Goal: Task Accomplishment & Management: Complete application form

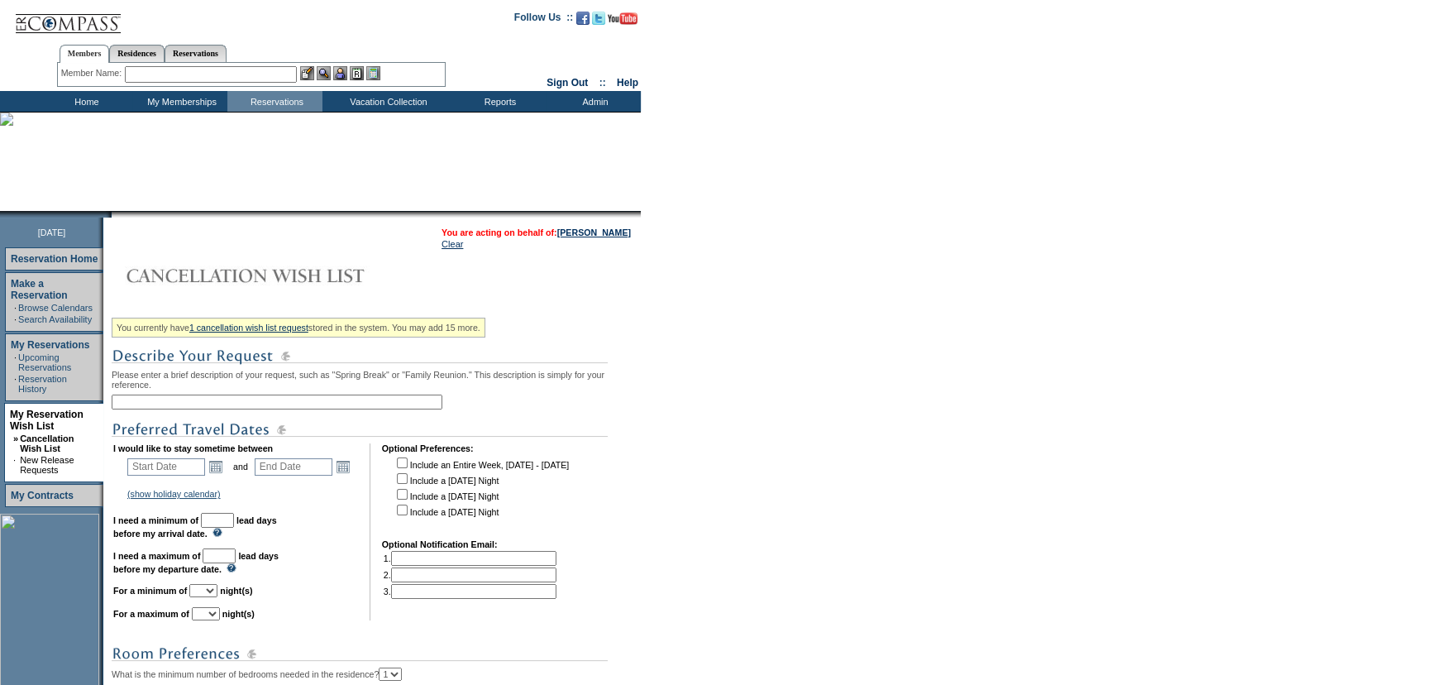
click at [245, 403] on input "text" at bounding box center [277, 401] width 331 height 15
paste input "Maui - Front End Ext - 1 Night (Same Unit)"
click at [223, 404] on input "Maui - Front End Ext - 1 Night (Same Unit)" at bounding box center [277, 401] width 331 height 15
click at [251, 404] on input "Maui - Front End Ext - 2 Night (Same Unit)" at bounding box center [277, 401] width 331 height 15
type input "Maui - Front End Ext - 2 Nights (Same Unit)"
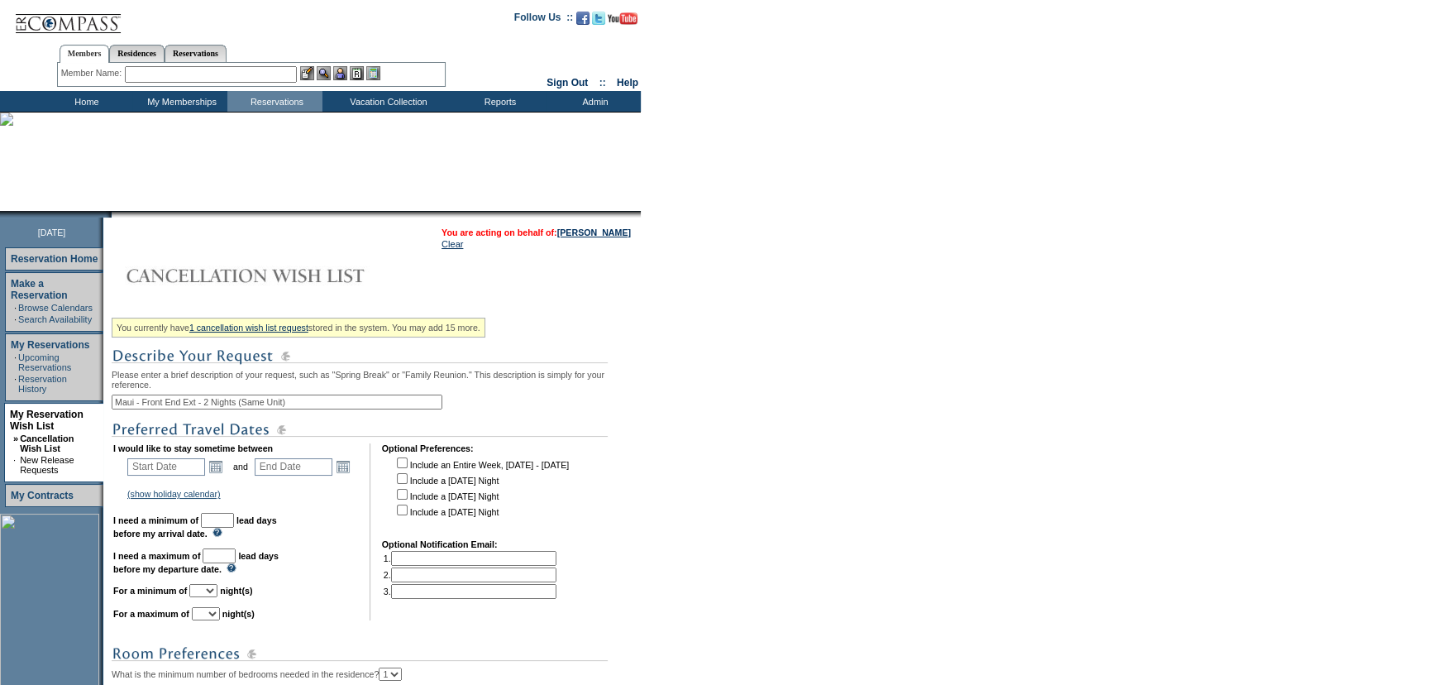
click at [557, 403] on div "You currently have 1 cancellation wish list request stored in the system. You m…" at bounding box center [374, 596] width 525 height 568
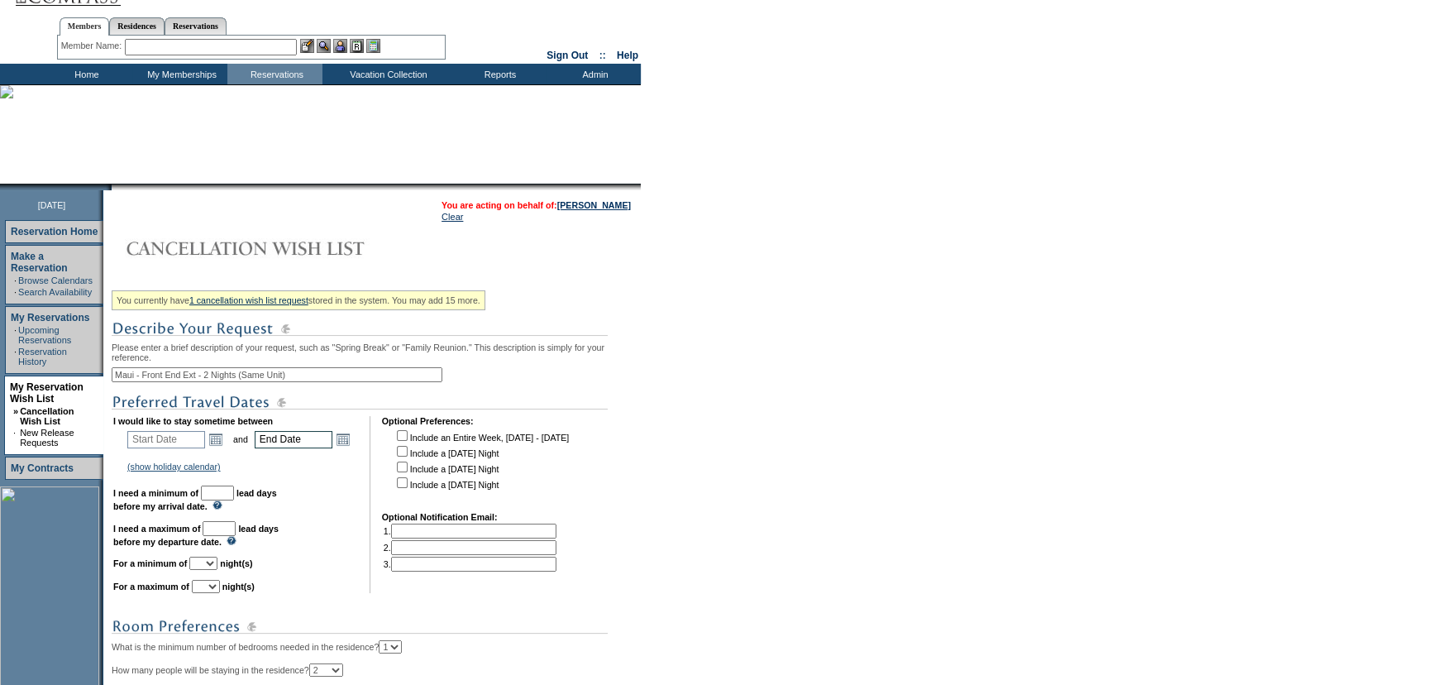
scroll to position [150, 0]
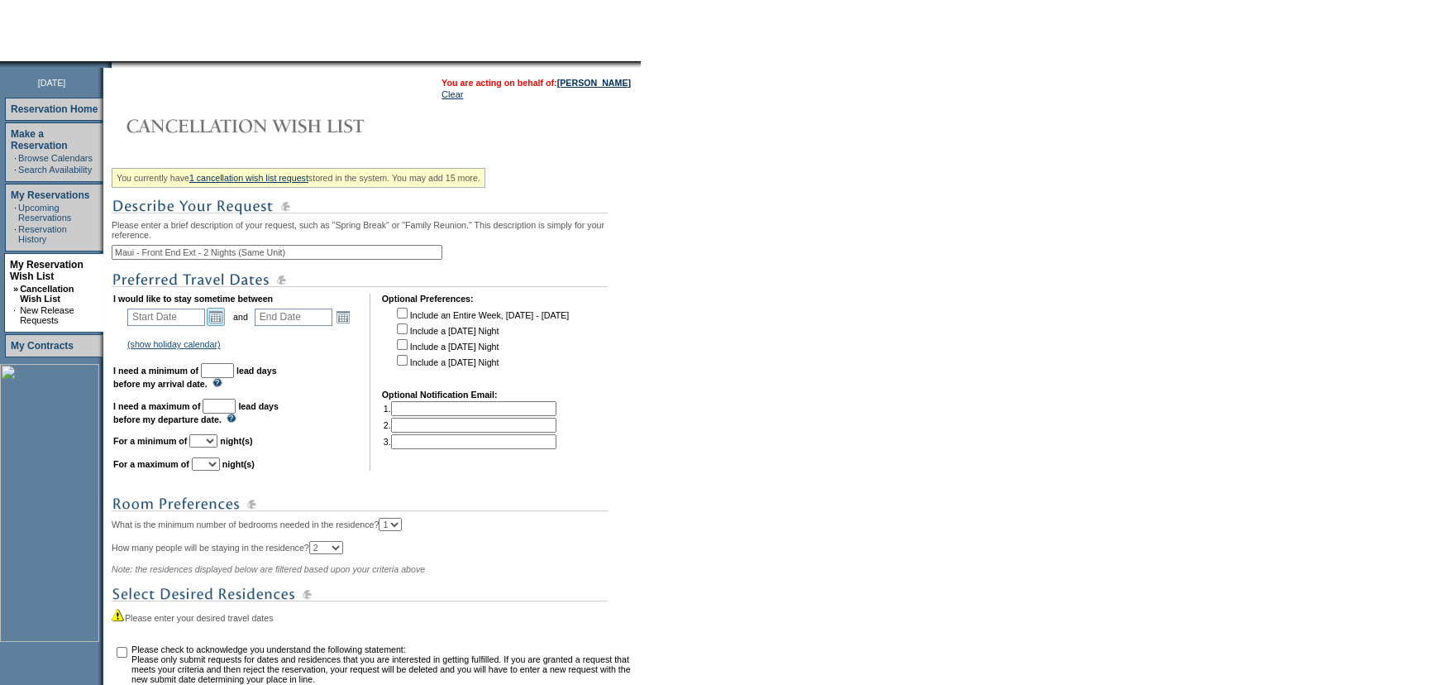
click at [222, 326] on link "Open the calendar popup." at bounding box center [216, 317] width 18 height 18
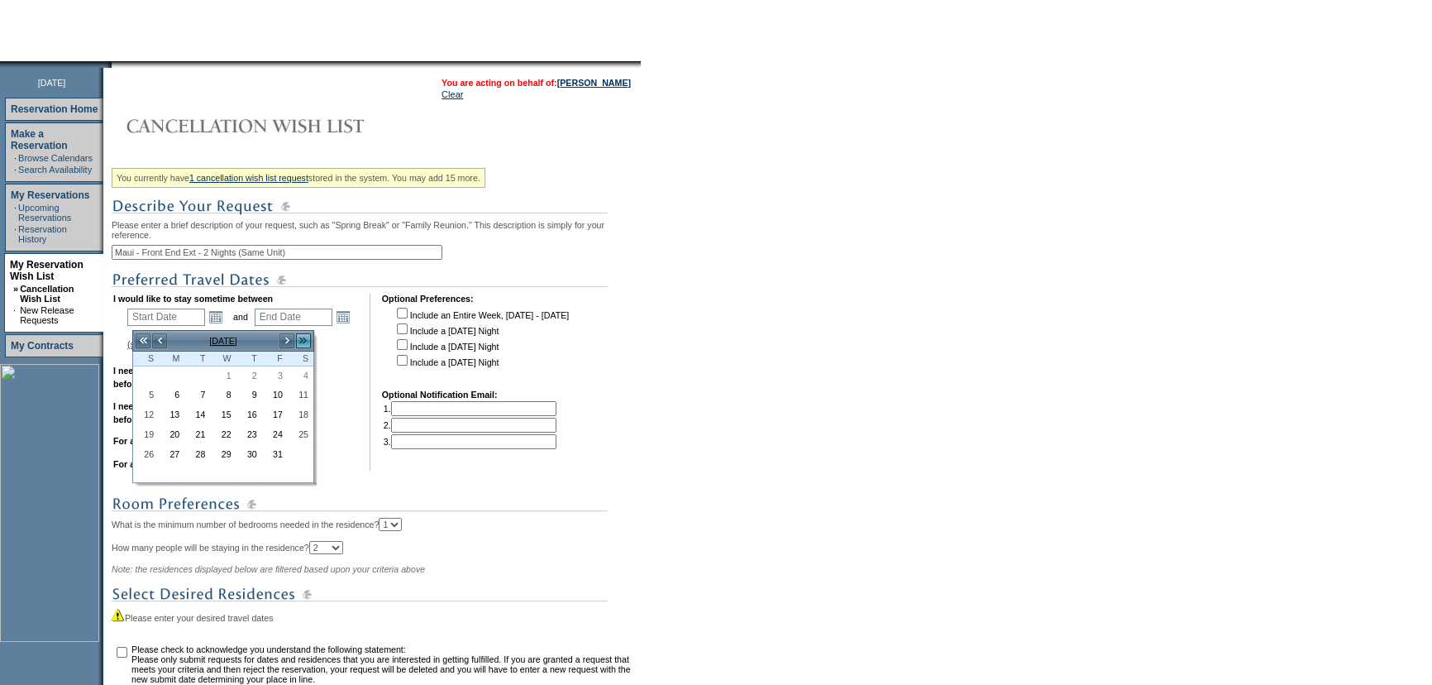
click at [306, 342] on link ">>" at bounding box center [303, 340] width 17 height 17
click at [160, 339] on link "<" at bounding box center [159, 340] width 17 height 17
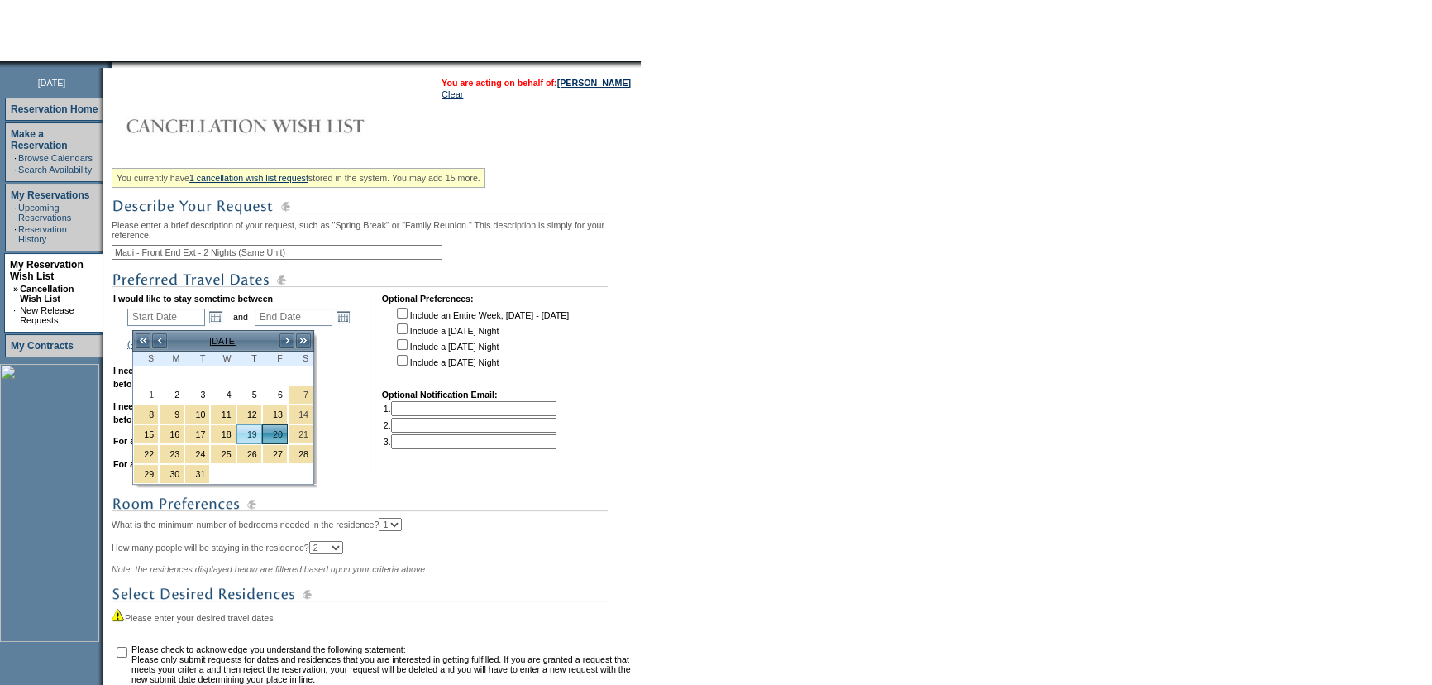
click at [256, 436] on link "19" at bounding box center [249, 434] width 24 height 18
type input "[DATE]"
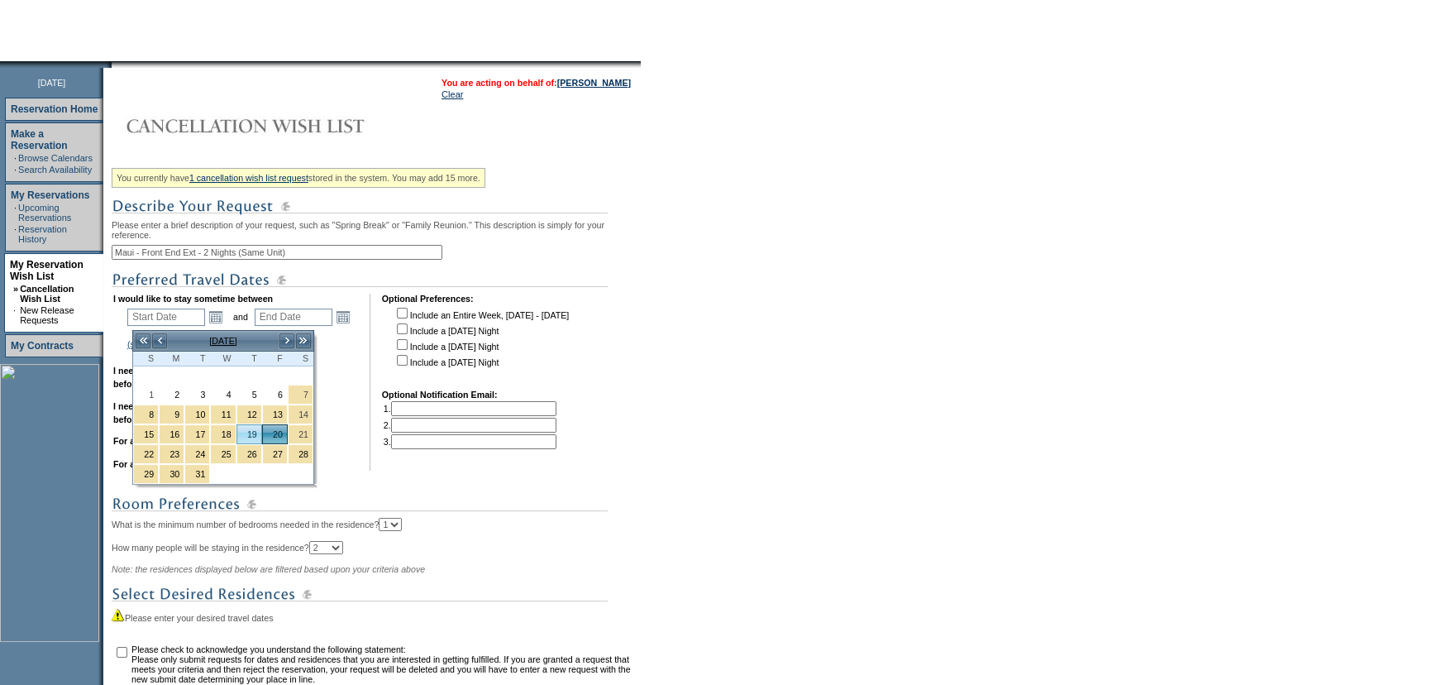
type input "170"
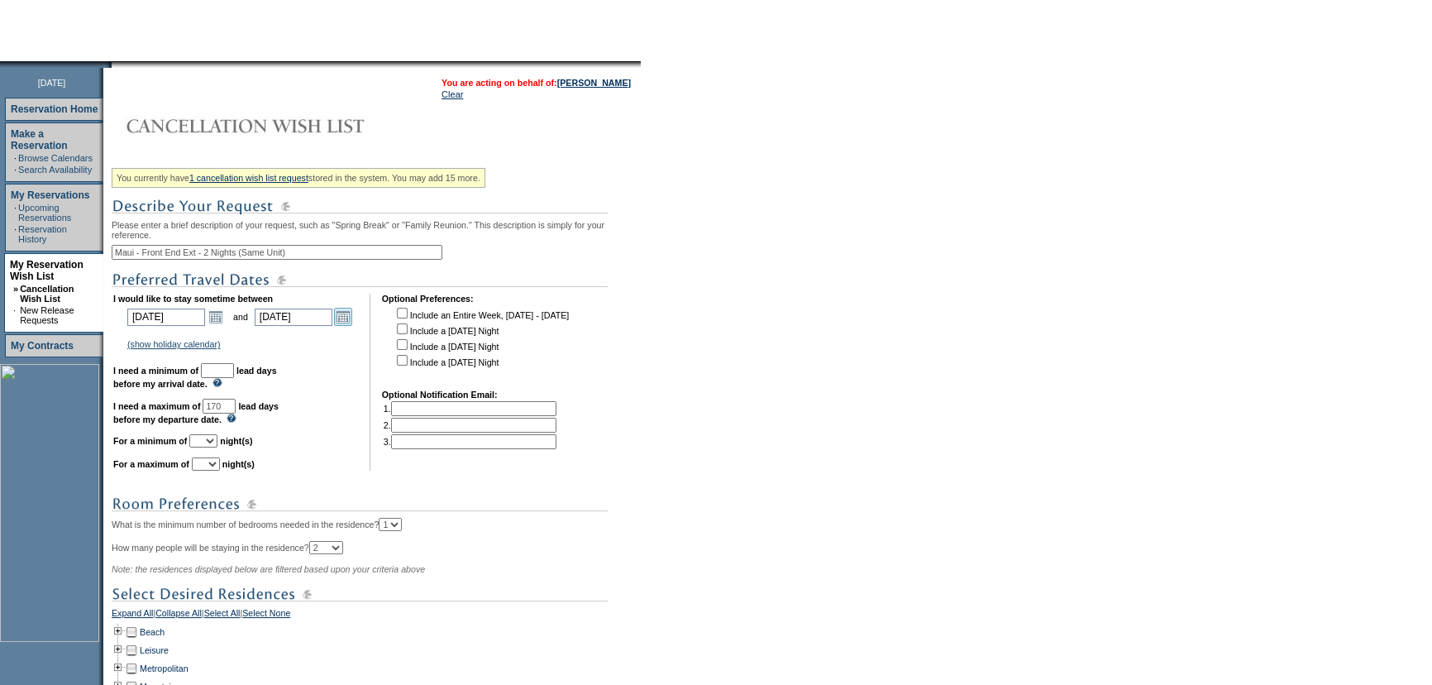
click at [345, 326] on link "Open the calendar popup." at bounding box center [343, 317] width 18 height 18
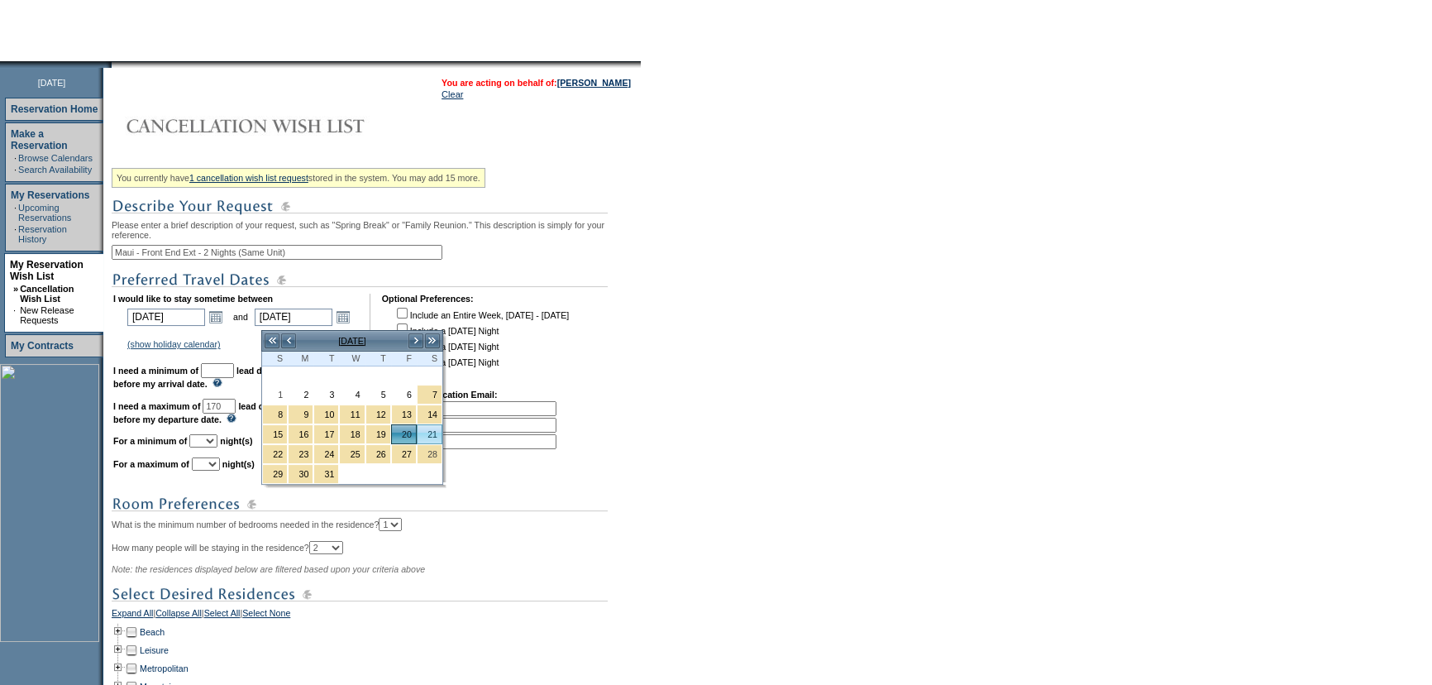
click at [422, 433] on link "21" at bounding box center [430, 434] width 24 height 18
type input "[DATE]"
type input "171"
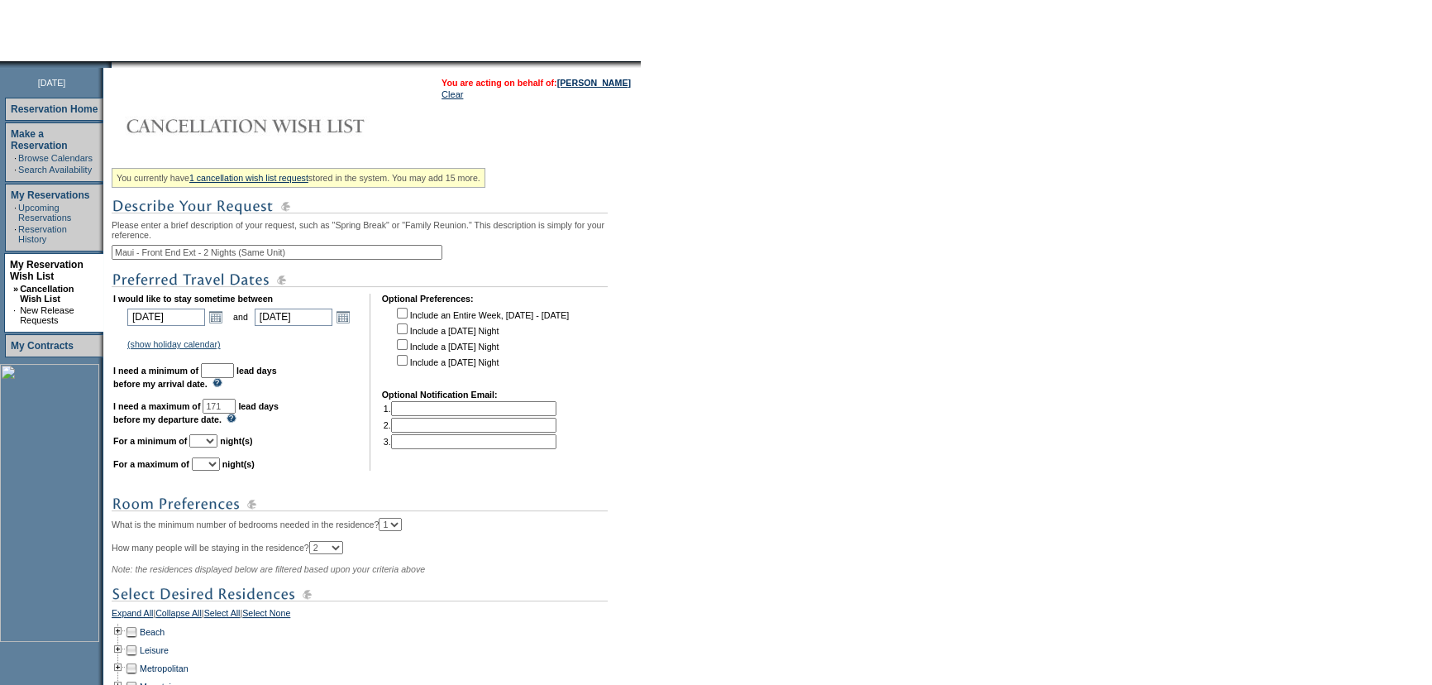
click at [254, 364] on td "I would like to stay sometime between [DATE] [DATE] Open the calendar popup. <<…" at bounding box center [235, 382] width 245 height 177
click at [234, 367] on input "text" at bounding box center [217, 370] width 33 height 15
type input "30"
click at [345, 421] on td "I would like to stay sometime between [DATE] [DATE] Open the calendar popup. <<…" at bounding box center [235, 382] width 245 height 177
click at [217, 445] on select "1 2 3 4 5 6 7 8 9 10 11 12 13 14" at bounding box center [203, 440] width 28 height 13
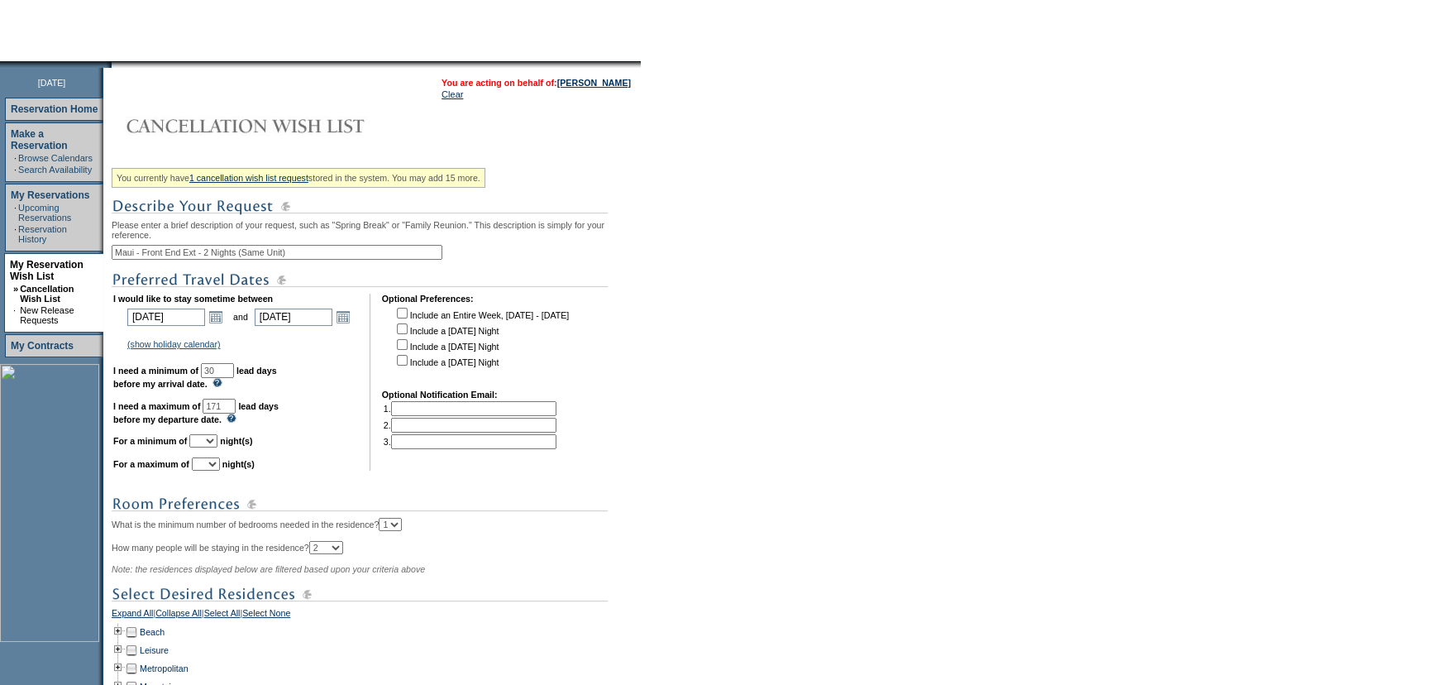
select select "2"
drag, startPoint x: 303, startPoint y: 445, endPoint x: 289, endPoint y: 450, distance: 15.7
click at [304, 445] on td "I would like to stay sometime between [DATE] [DATE] Open the calendar popup. <<…" at bounding box center [235, 382] width 245 height 177
click at [220, 470] on select "1 2 3 4 5 6 7 8 9 10 11 12 13 14" at bounding box center [206, 463] width 28 height 13
select select "2"
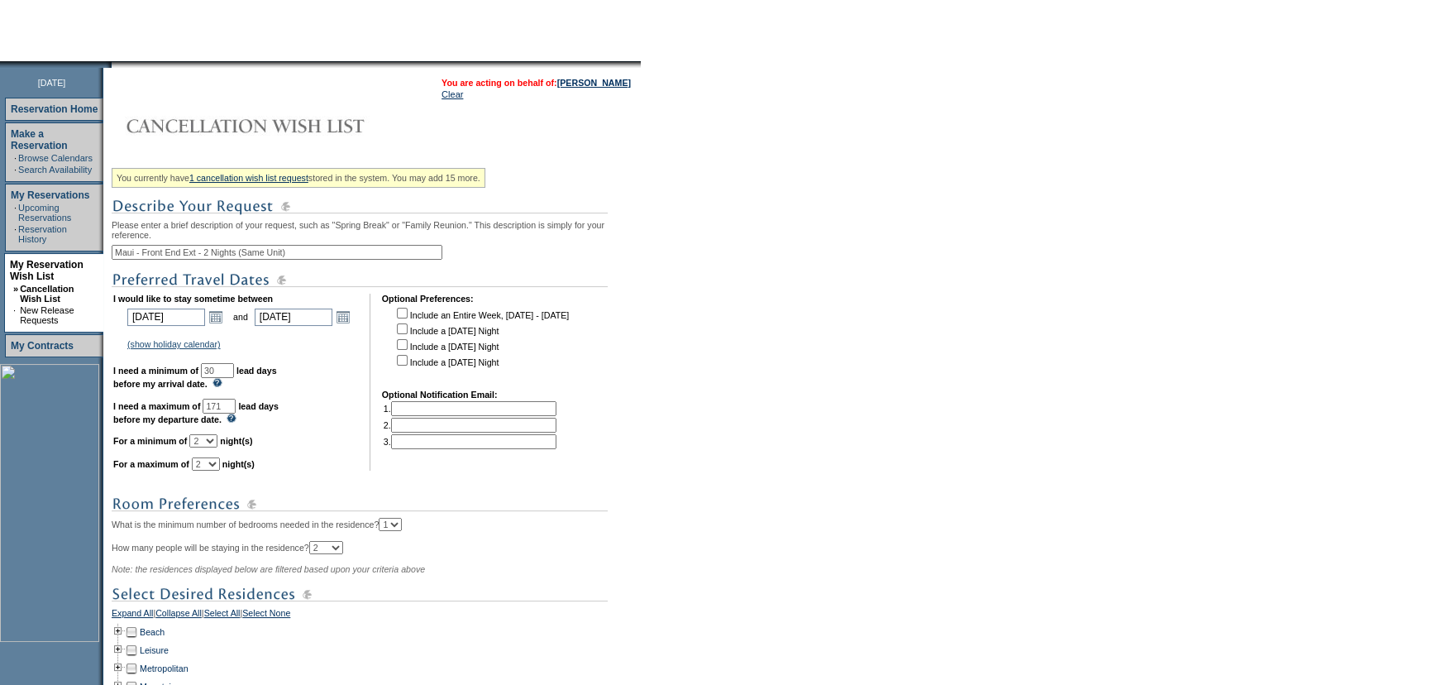
click at [676, 405] on form "Follow Us ::" at bounding box center [716, 377] width 1432 height 1054
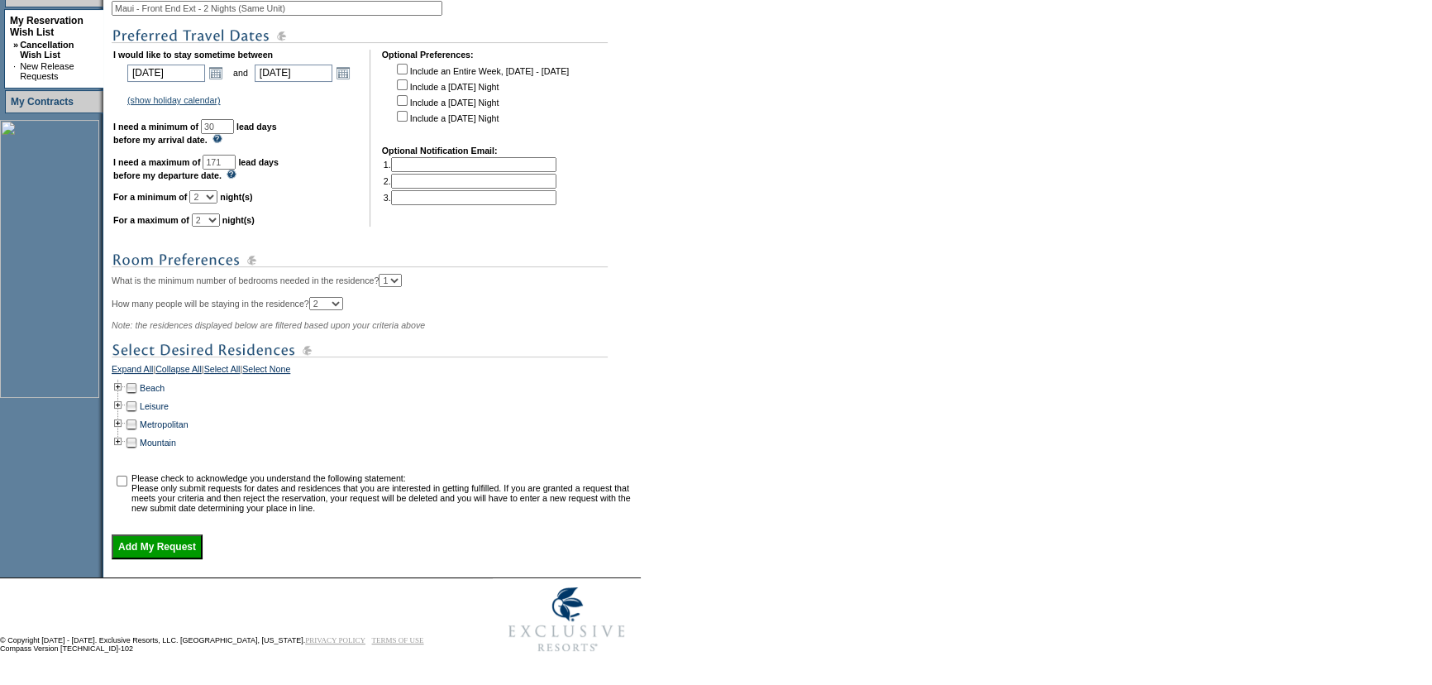
click at [692, 343] on form "Follow Us ::" at bounding box center [716, 133] width 1432 height 1054
click at [165, 384] on link "Beach" at bounding box center [152, 388] width 25 height 10
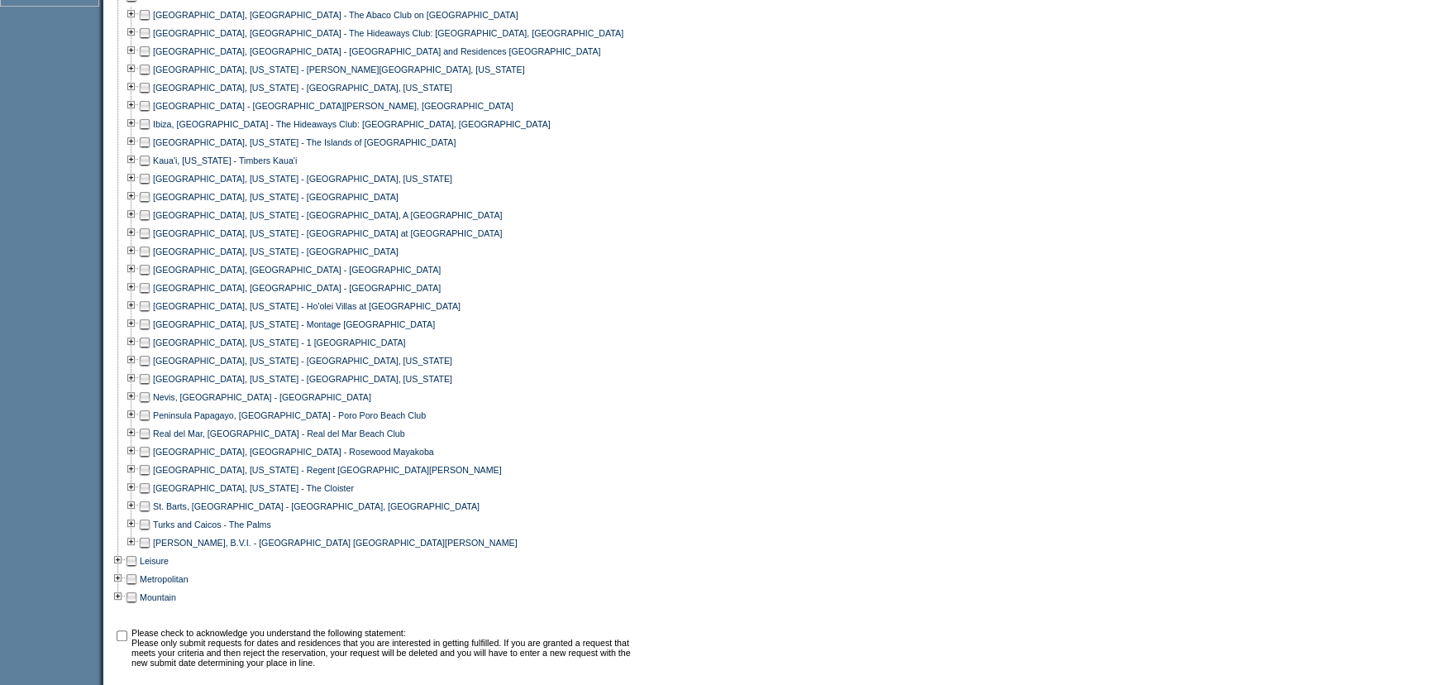
scroll to position [785, 0]
click at [263, 328] on link "[GEOGRAPHIC_DATA], [US_STATE] - Montage [GEOGRAPHIC_DATA]" at bounding box center [294, 323] width 282 height 10
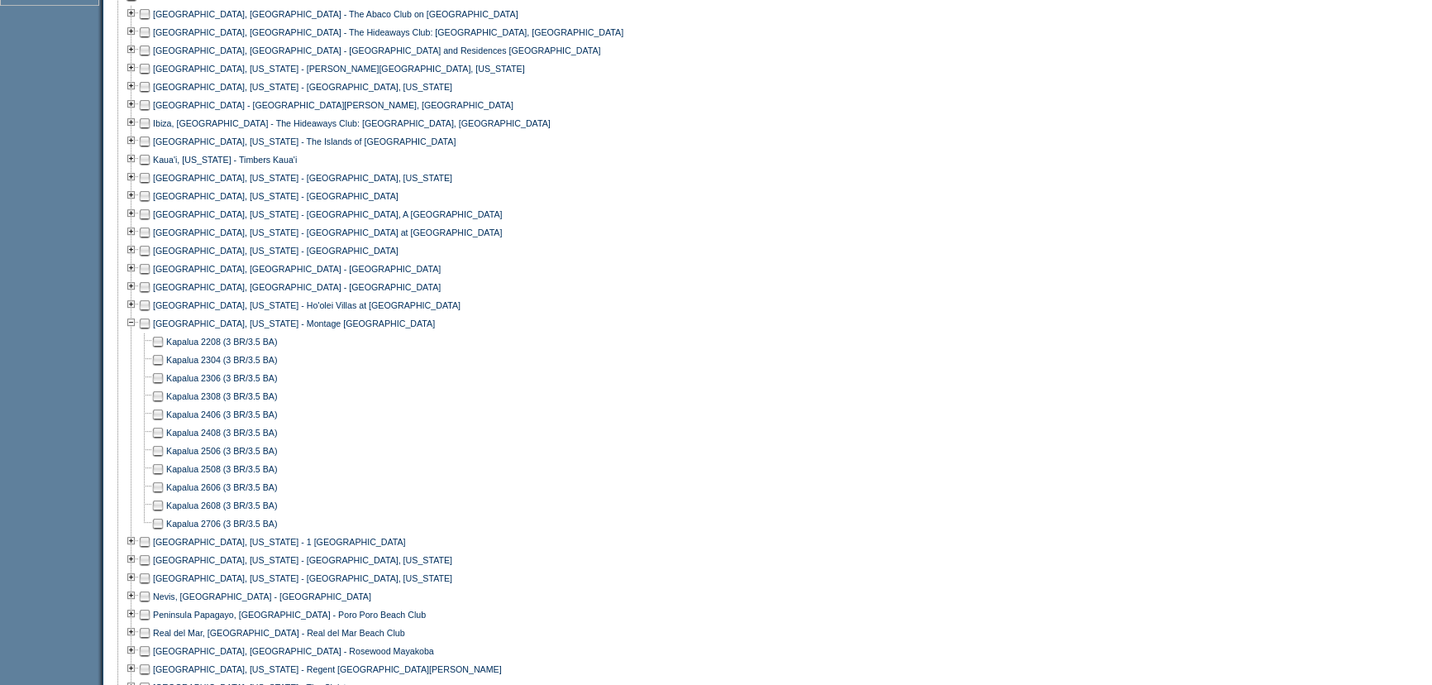
click at [162, 369] on td at bounding box center [157, 360] width 13 height 18
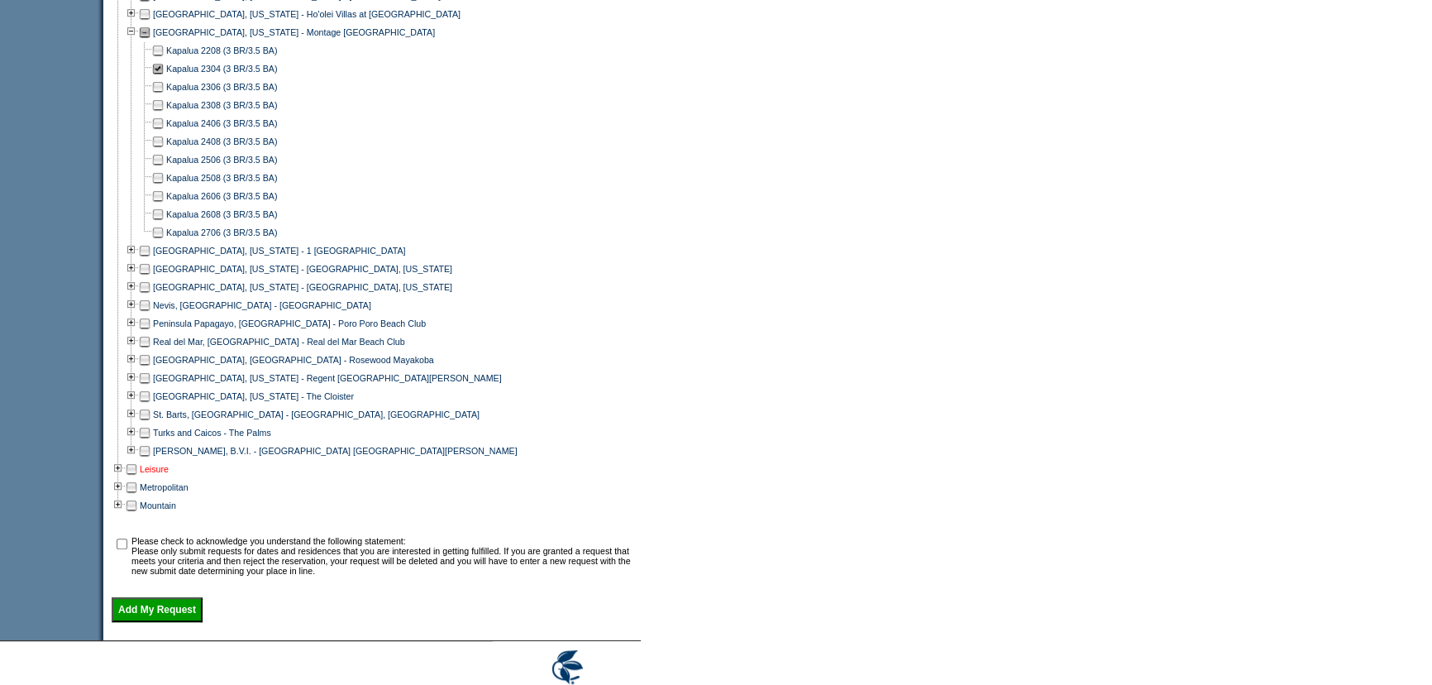
scroll to position [1086, 0]
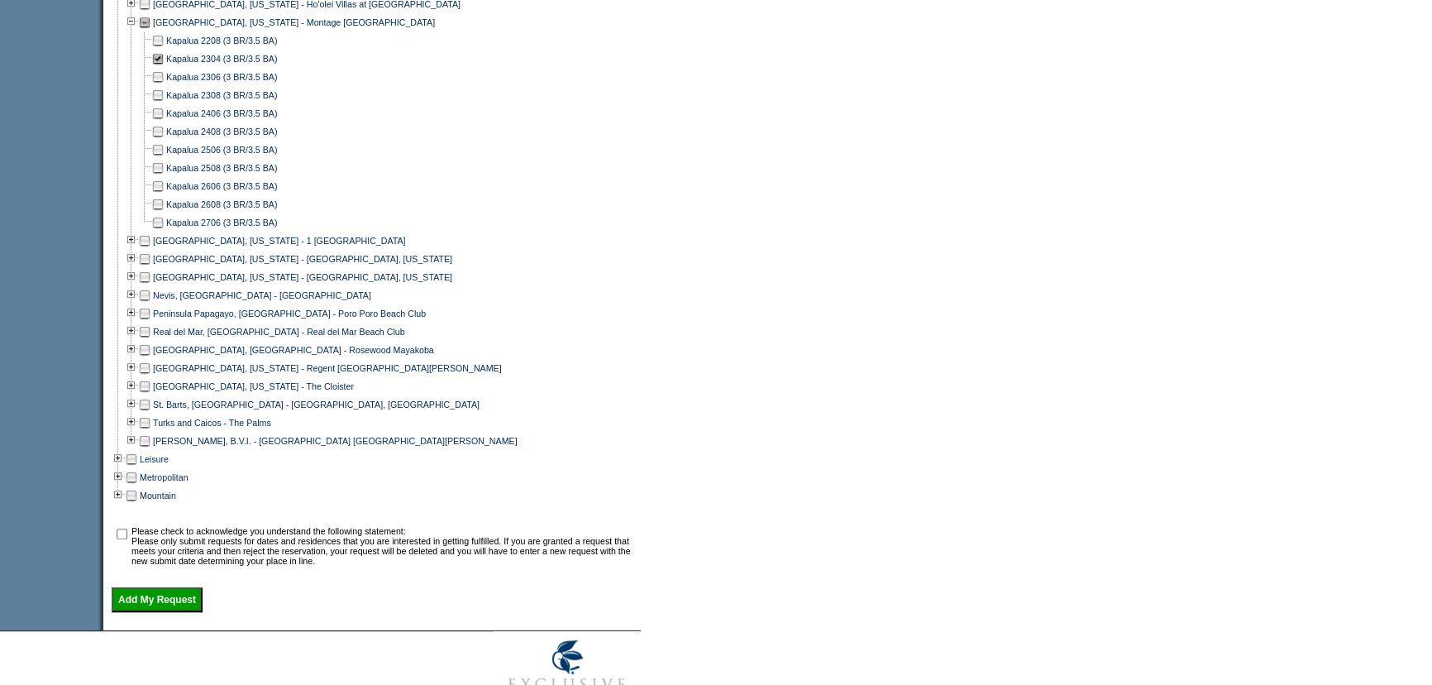
click at [121, 543] on td at bounding box center [121, 546] width 17 height 40
click at [125, 539] on input "checkbox" at bounding box center [122, 533] width 11 height 11
checkbox input "true"
click at [186, 612] on input "Add My Request" at bounding box center [157, 599] width 91 height 25
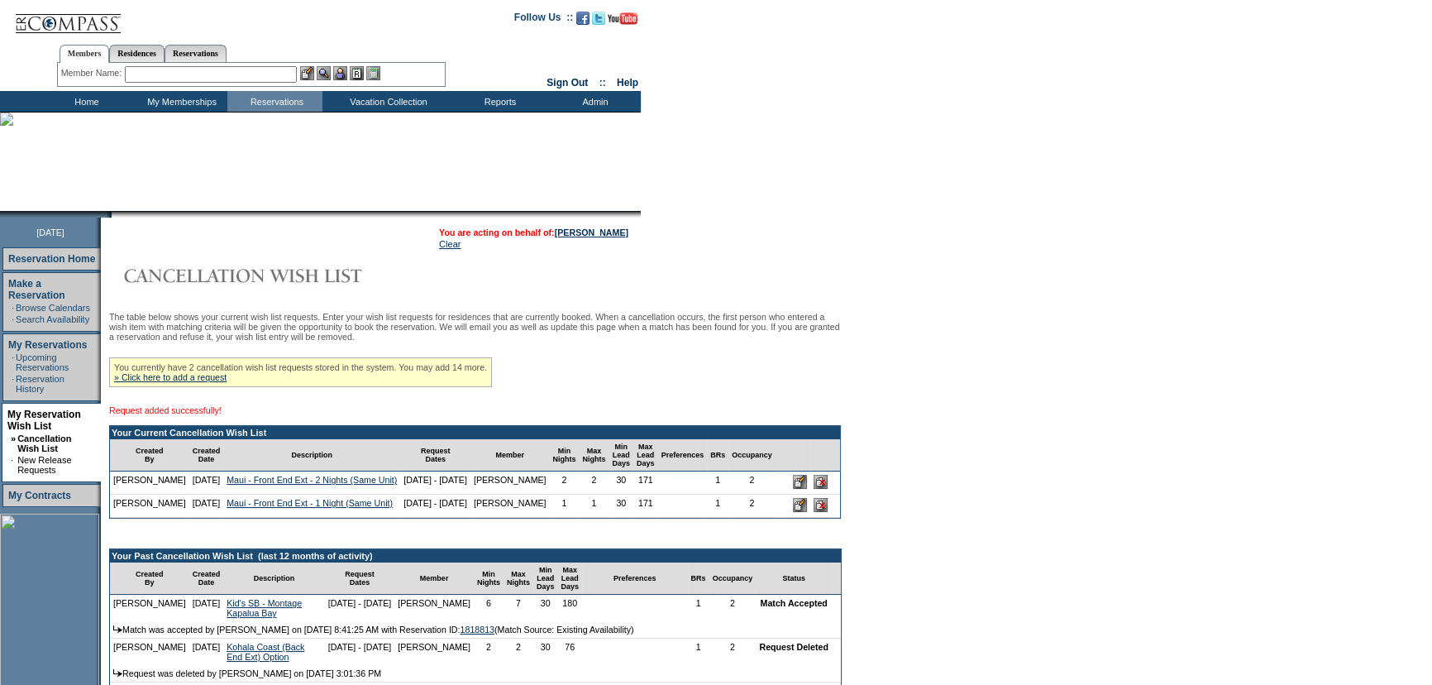
click at [810, 246] on td "You are acting on behalf of: Mary Sigurdson Clear" at bounding box center [473, 238] width 737 height 33
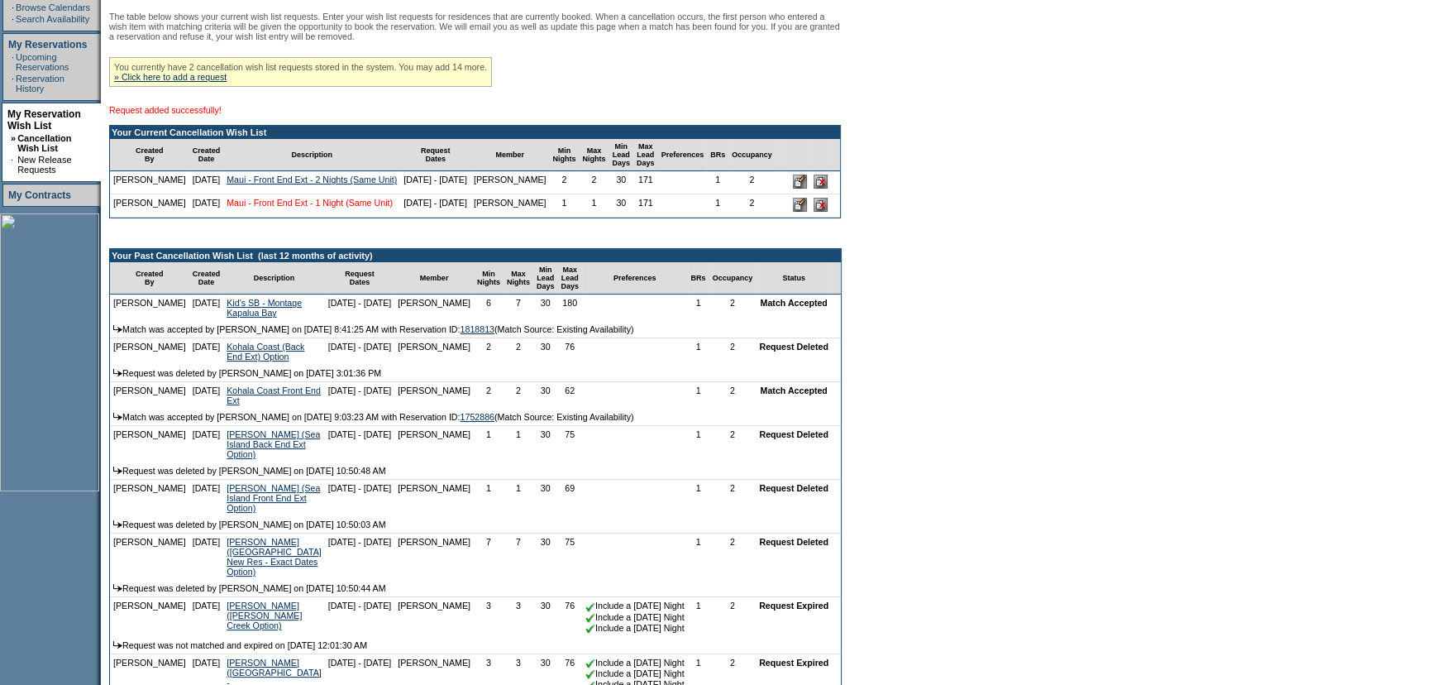
click at [258, 208] on link "Maui - Front End Ext - 1 Night (Same Unit)" at bounding box center [310, 203] width 166 height 10
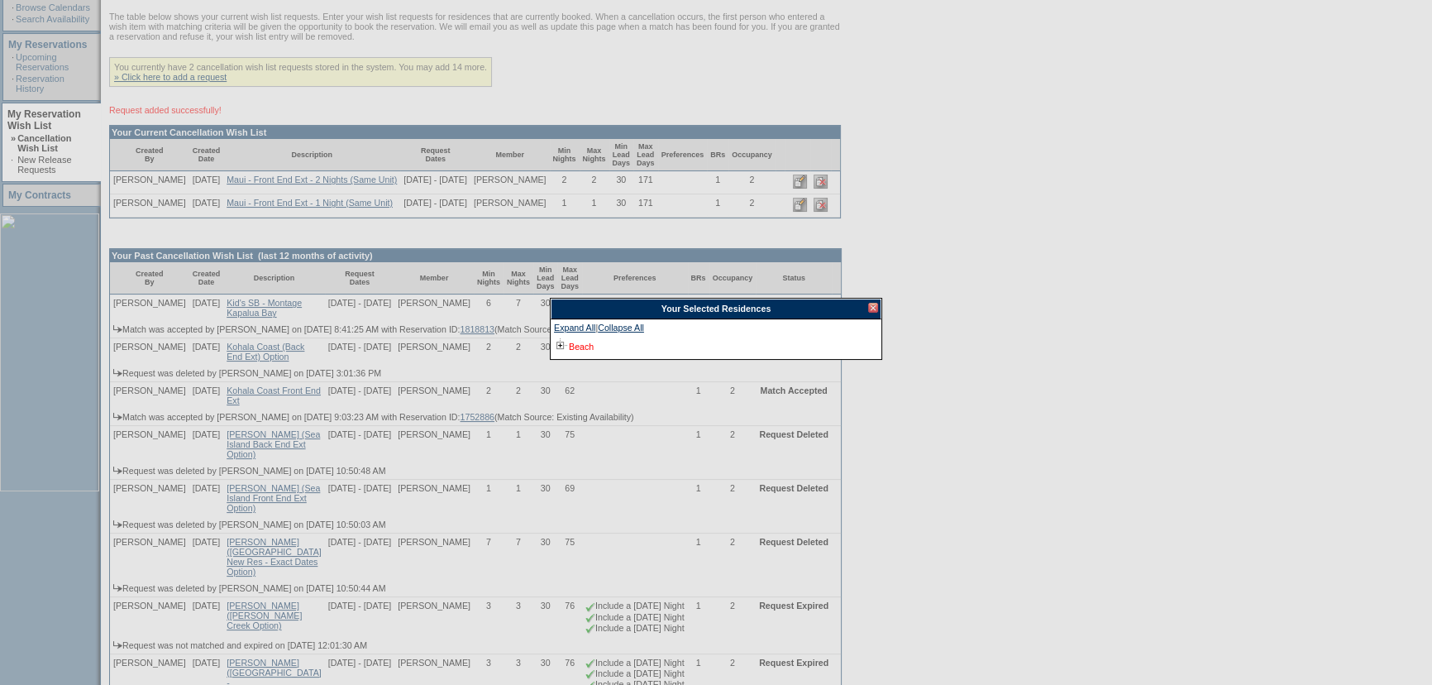
click at [583, 343] on link "Beach" at bounding box center [581, 346] width 25 height 10
click at [633, 369] on td "[GEOGRAPHIC_DATA], [US_STATE] - Montage [GEOGRAPHIC_DATA]" at bounding box center [722, 365] width 284 height 18
click at [650, 368] on link "[GEOGRAPHIC_DATA], [US_STATE] - Montage [GEOGRAPHIC_DATA]" at bounding box center [723, 365] width 282 height 10
click at [878, 310] on div "Your Selected Residences" at bounding box center [716, 308] width 331 height 21
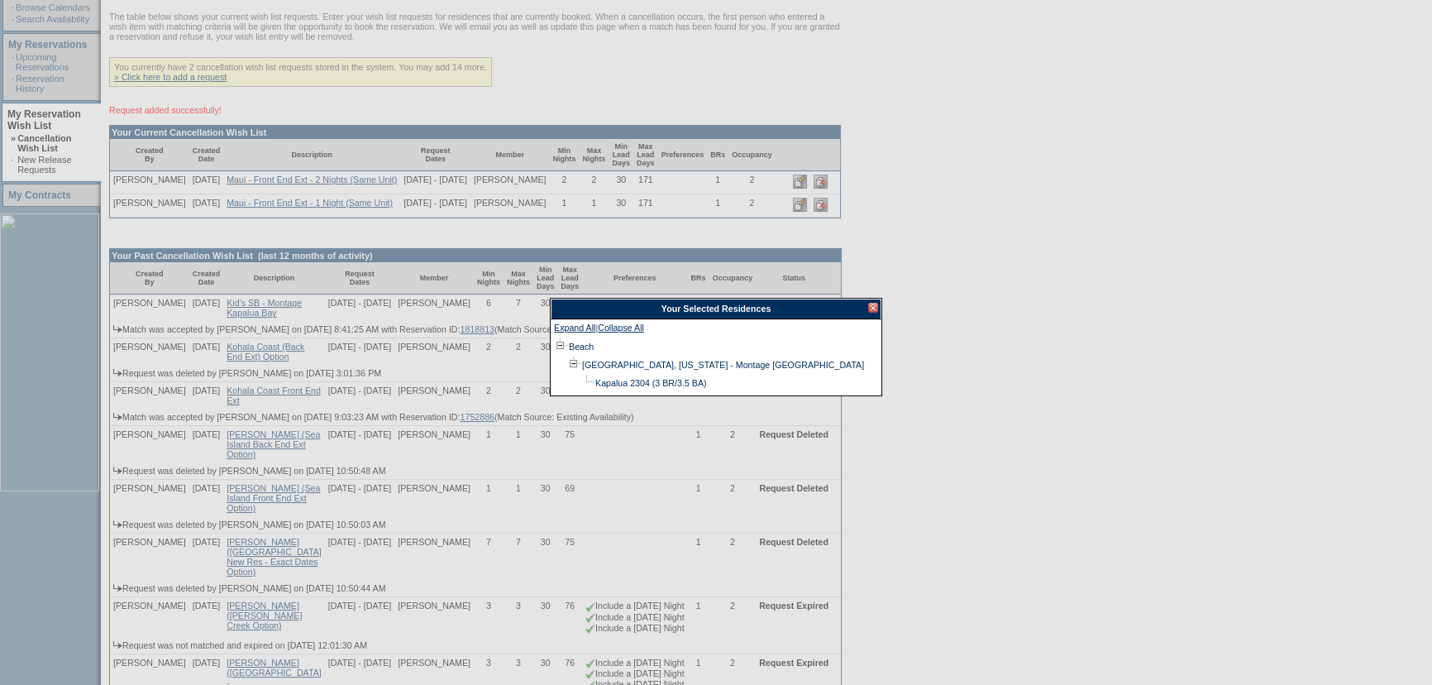
click at [875, 309] on div at bounding box center [873, 308] width 10 height 10
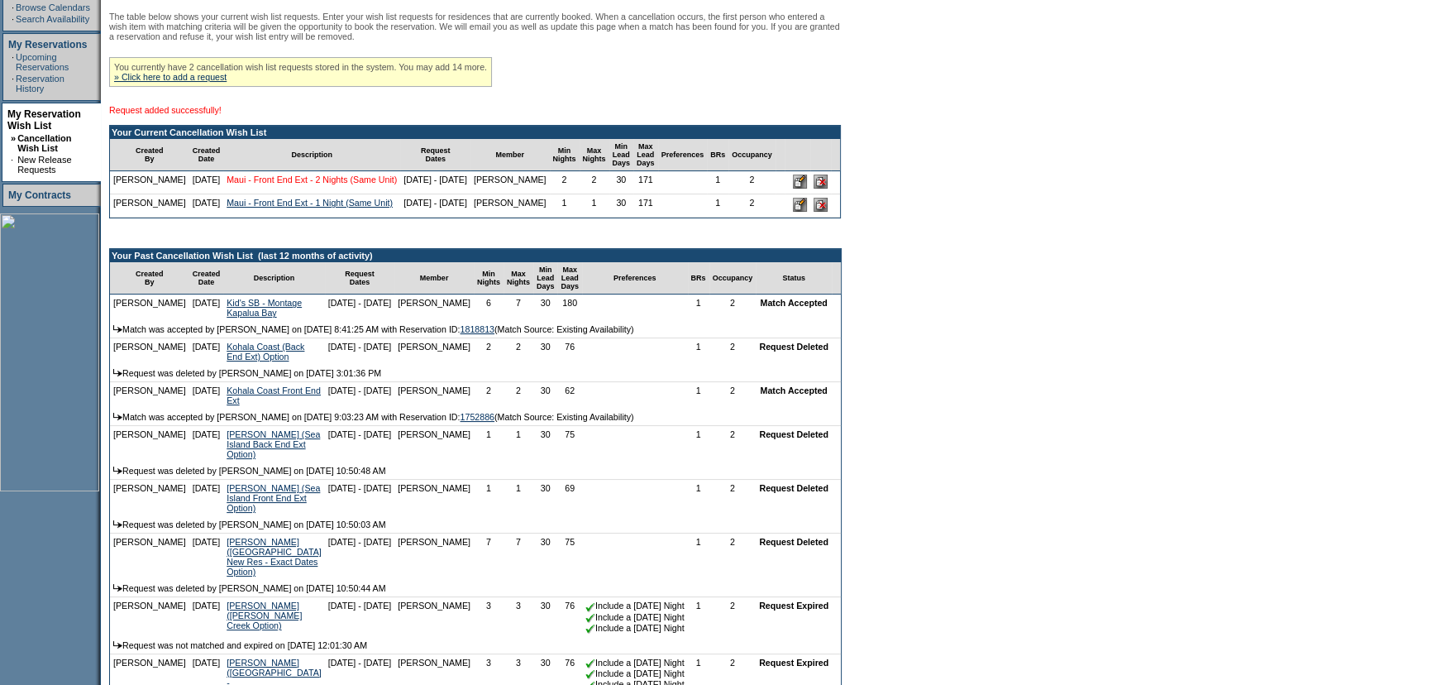
click at [280, 184] on link "Maui - Front End Ext - 2 Nights (Same Unit)" at bounding box center [312, 179] width 170 height 10
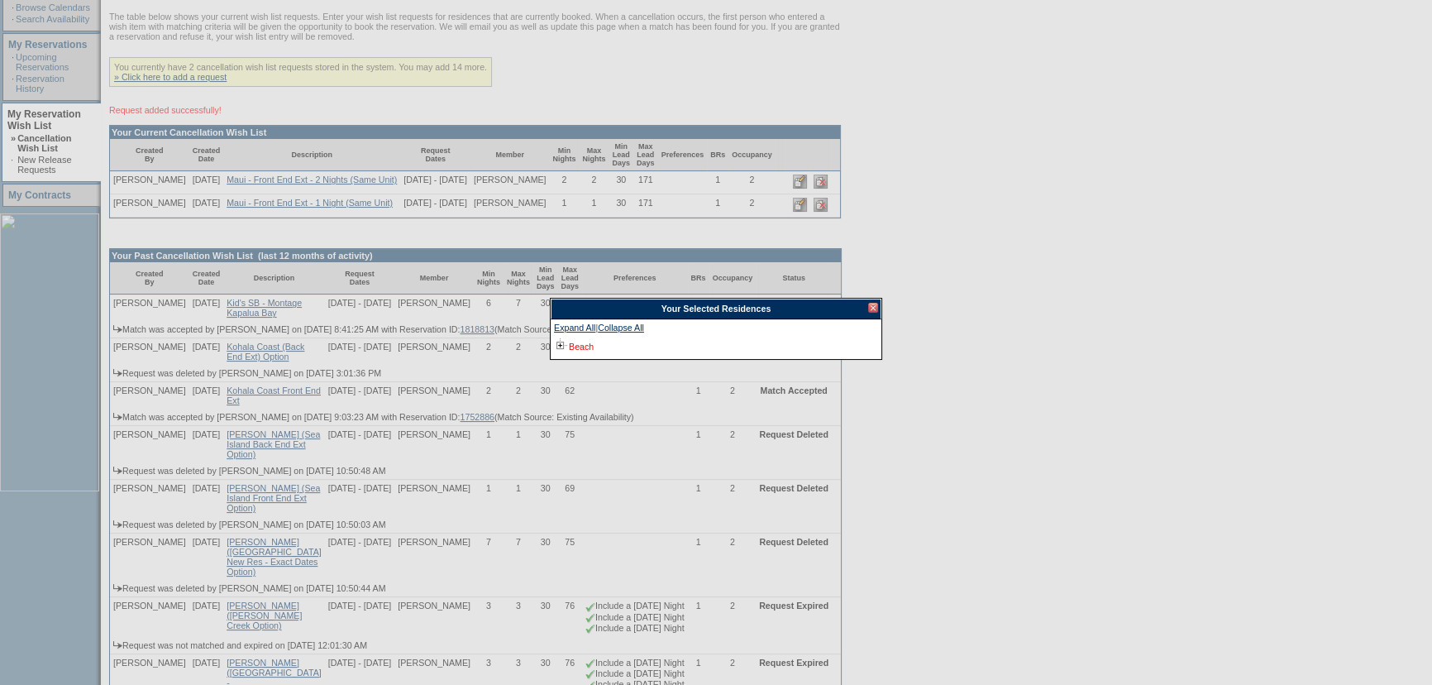
click at [571, 345] on link "Beach" at bounding box center [581, 346] width 25 height 10
drag, startPoint x: 609, startPoint y: 360, endPoint x: 664, endPoint y: 371, distance: 56.4
click at [609, 360] on link "[GEOGRAPHIC_DATA], [US_STATE] - Montage [GEOGRAPHIC_DATA]" at bounding box center [723, 365] width 282 height 10
click at [873, 308] on div at bounding box center [873, 308] width 10 height 10
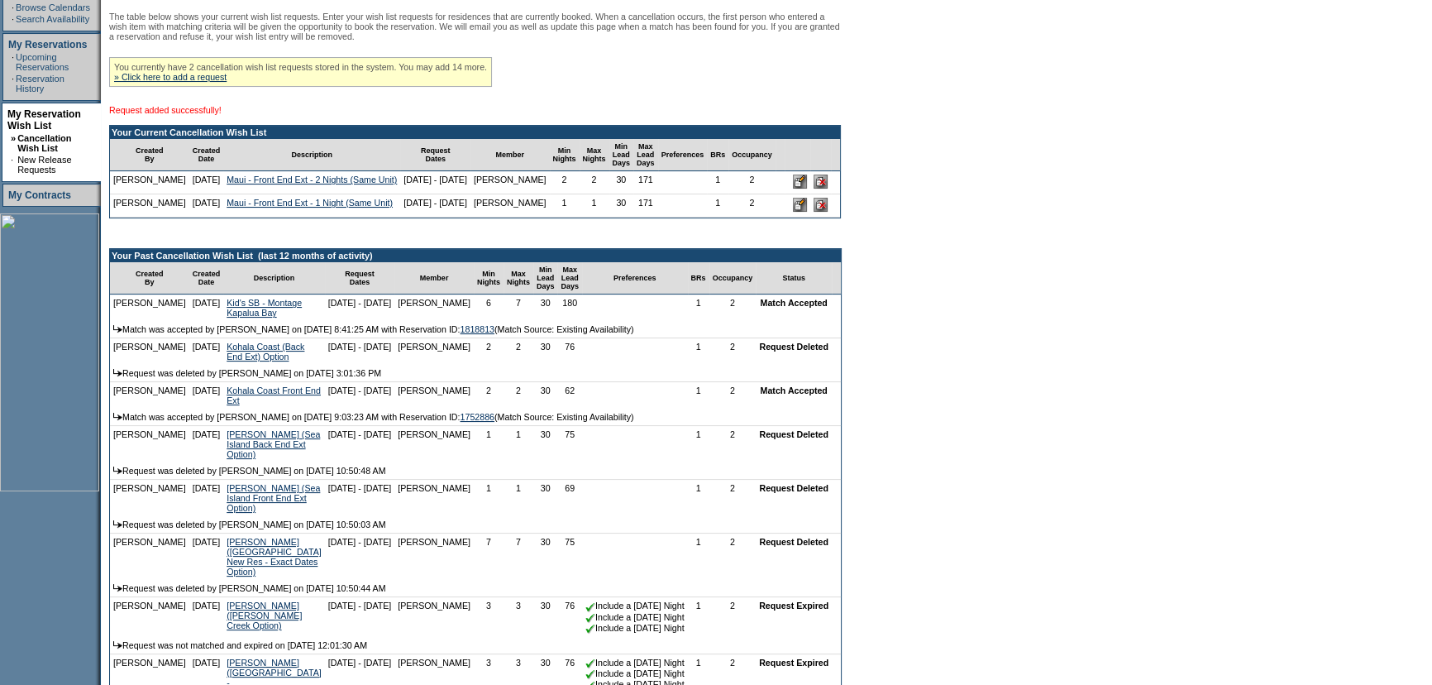
click at [993, 263] on form "Follow Us ::" at bounding box center [716, 369] width 1432 height 1339
click at [947, 241] on form "Follow Us ::" at bounding box center [716, 369] width 1432 height 1339
click at [974, 242] on form "Follow Us ::" at bounding box center [716, 369] width 1432 height 1339
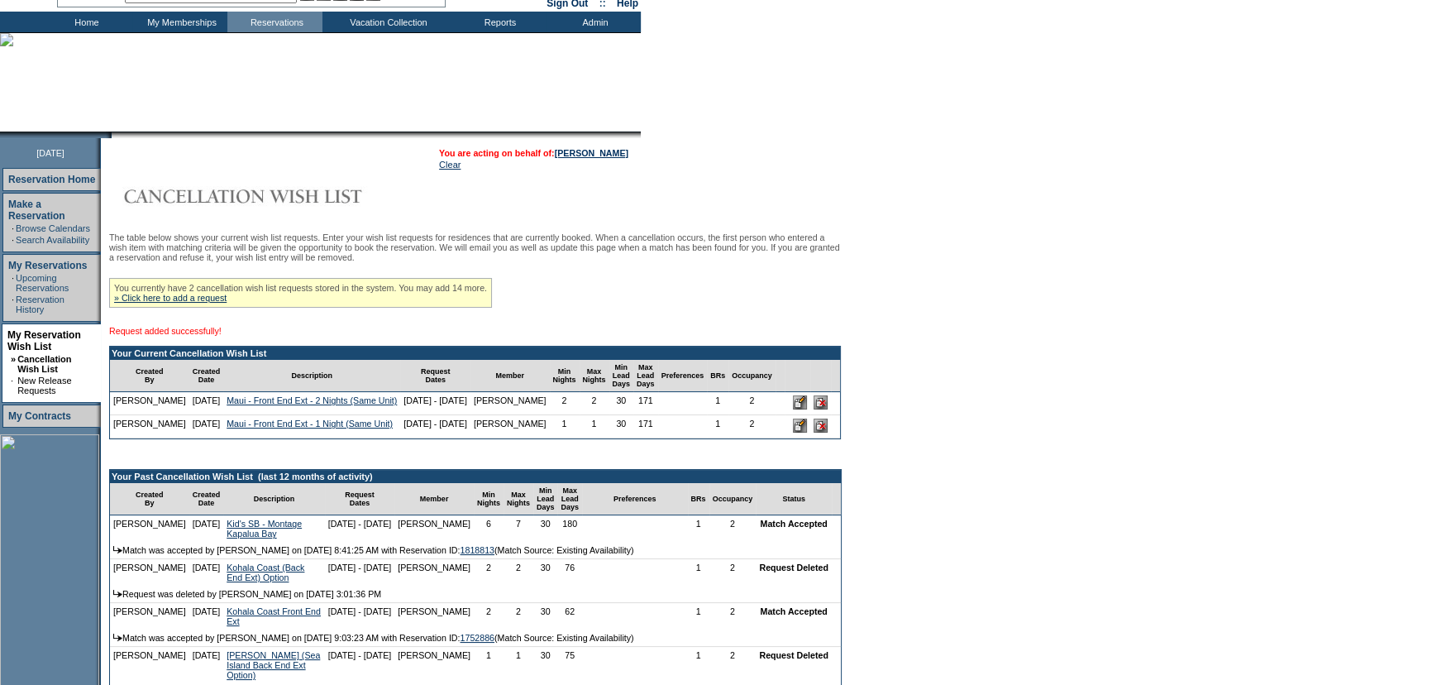
scroll to position [74, 0]
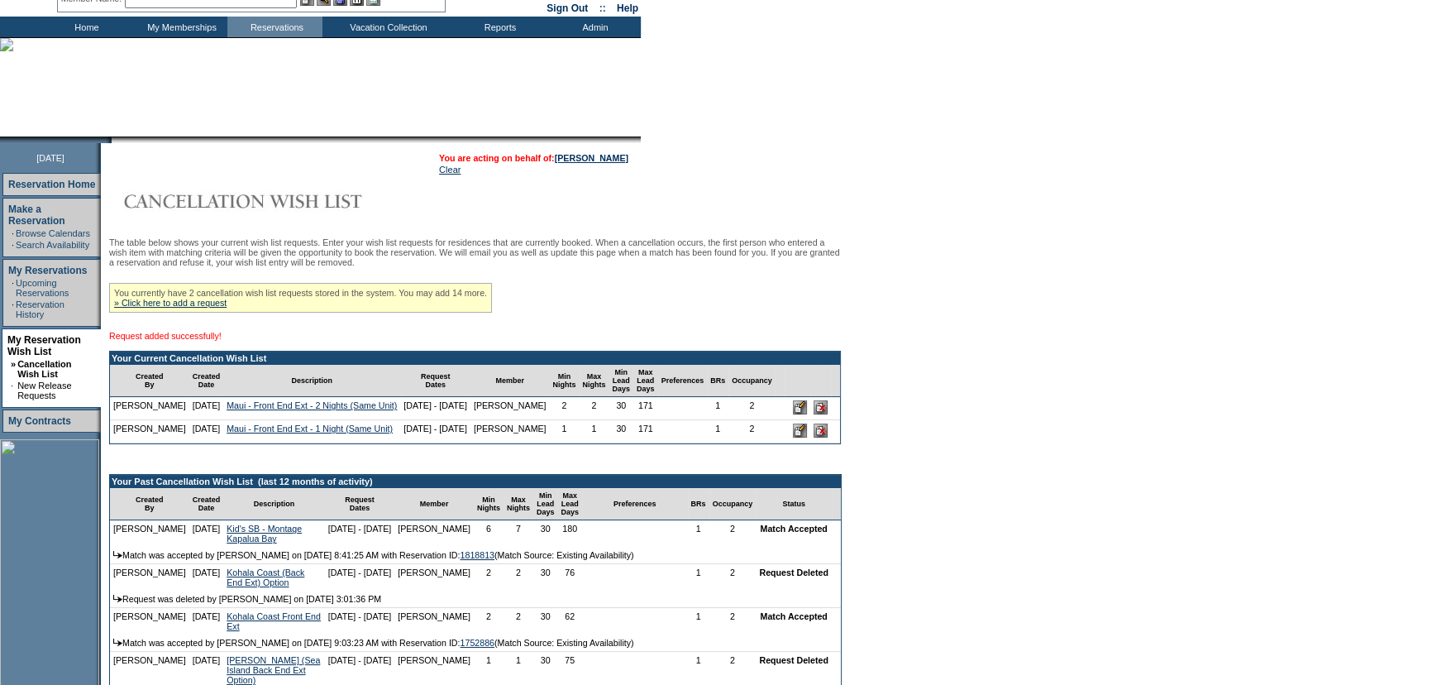
drag, startPoint x: 313, startPoint y: 431, endPoint x: 214, endPoint y: 413, distance: 100.9
click at [214, 413] on tr "Alex Dobbins 10/1/25 Maui - Front End Ext - 2 Nights (Same Unit) 3/19/26 - 3/21…" at bounding box center [475, 408] width 730 height 23
copy tr "Maui - Front End Ext - 2 Nights (Same Unit)"
click at [180, 305] on link "» Click here to add a request" at bounding box center [170, 303] width 112 height 10
